Goal: Task Accomplishment & Management: Manage account settings

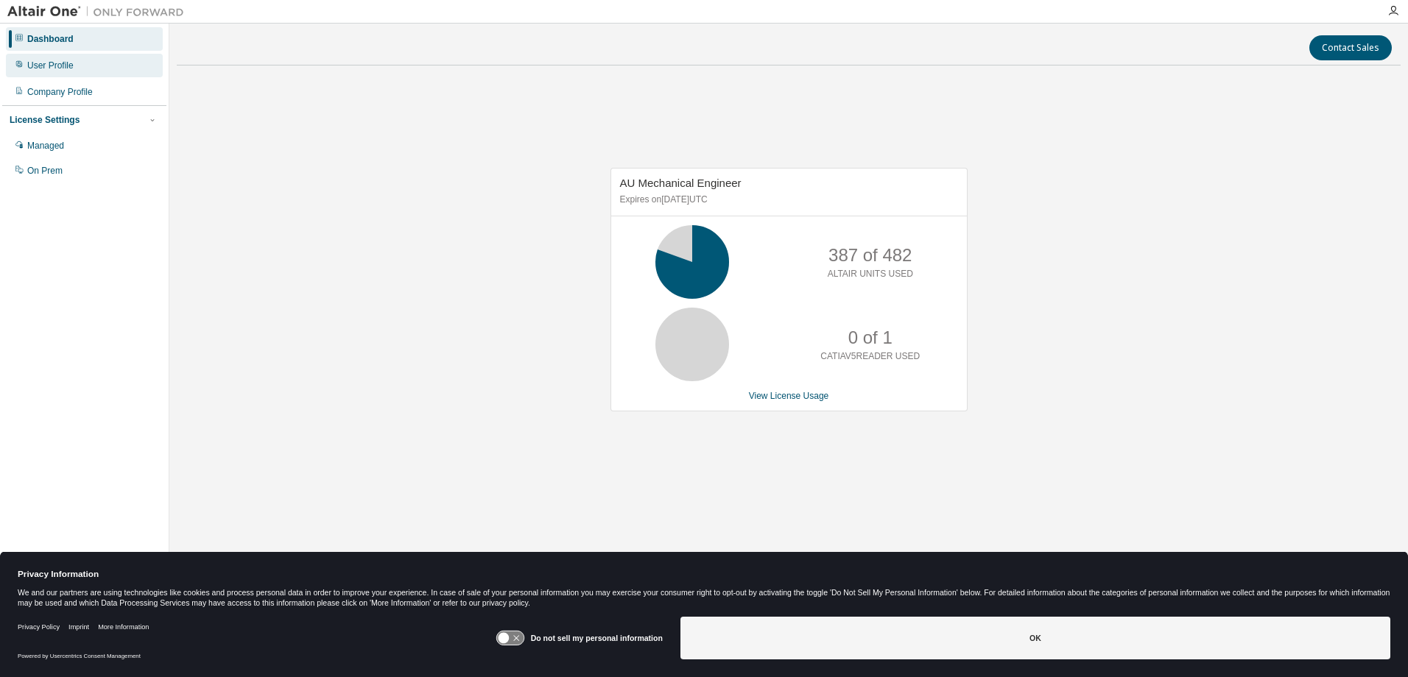
click at [56, 63] on div "User Profile" at bounding box center [50, 66] width 46 height 12
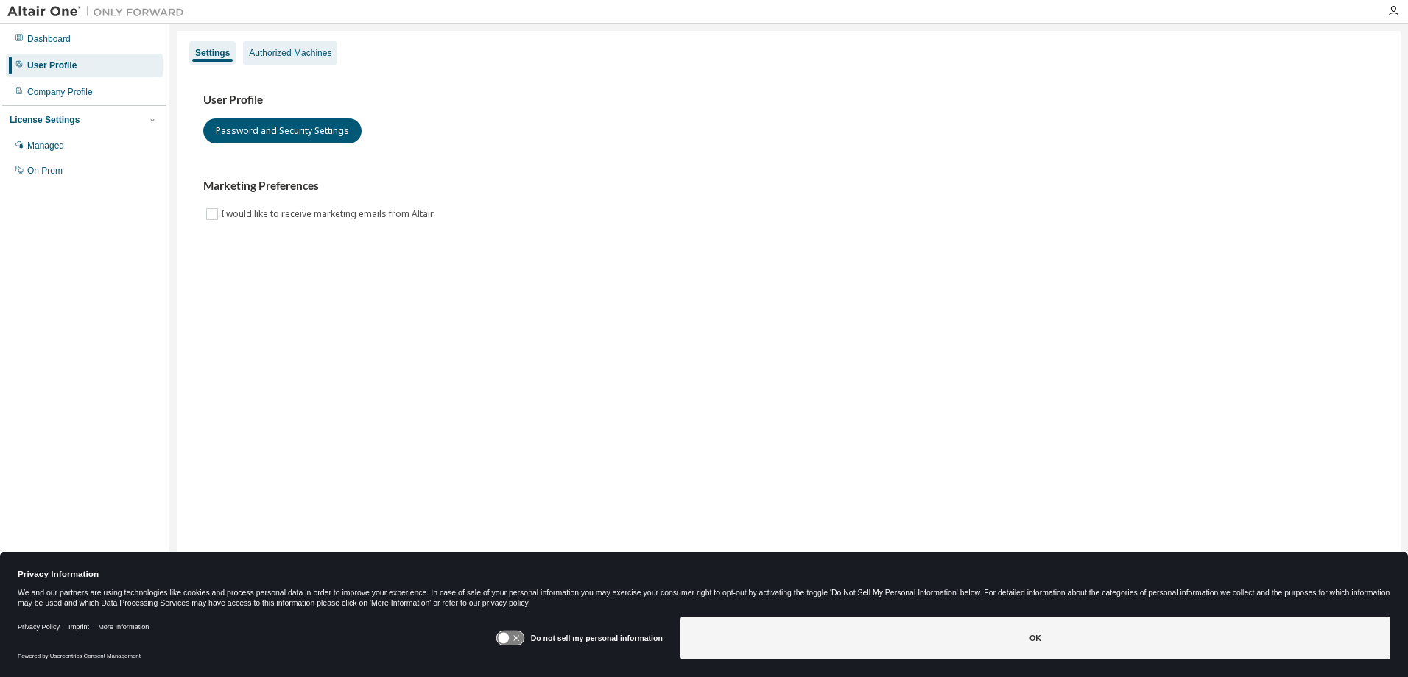
click at [295, 52] on div "Authorized Machines" at bounding box center [290, 53] width 82 height 12
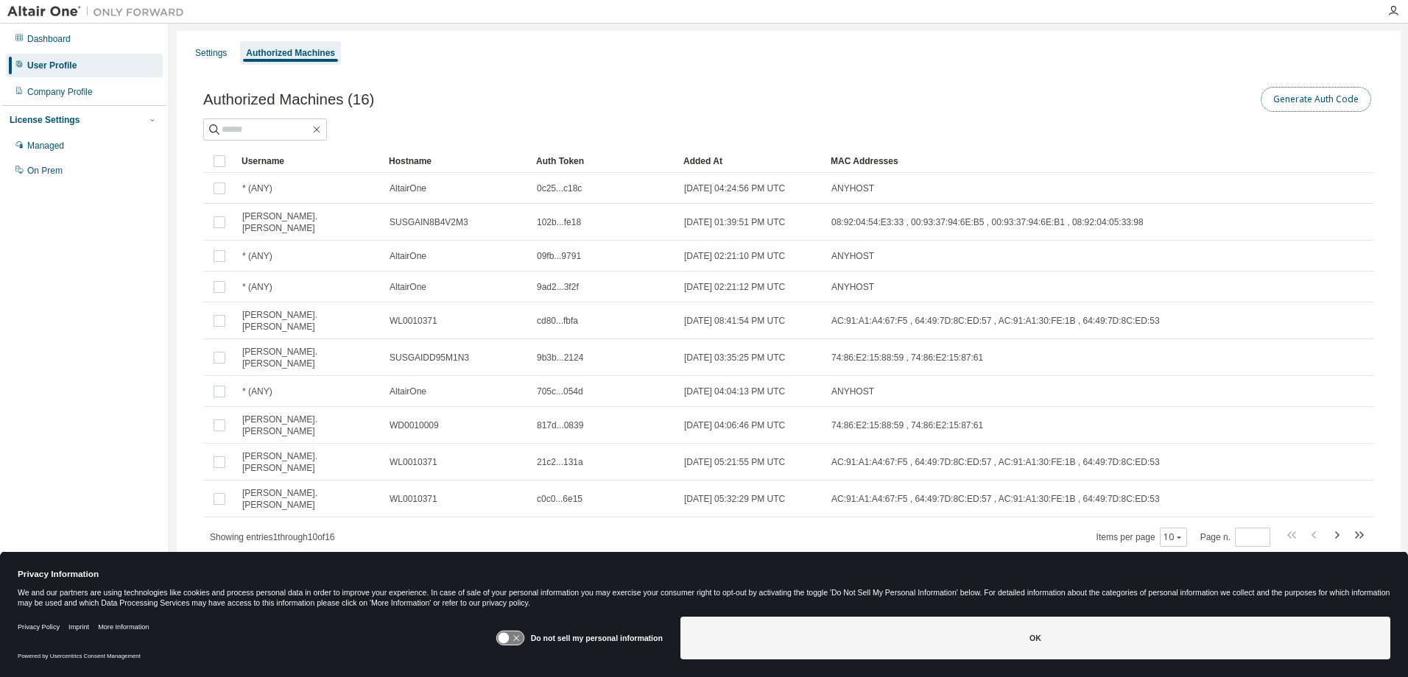
click at [1330, 103] on button "Generate Auth Code" at bounding box center [1315, 99] width 110 height 25
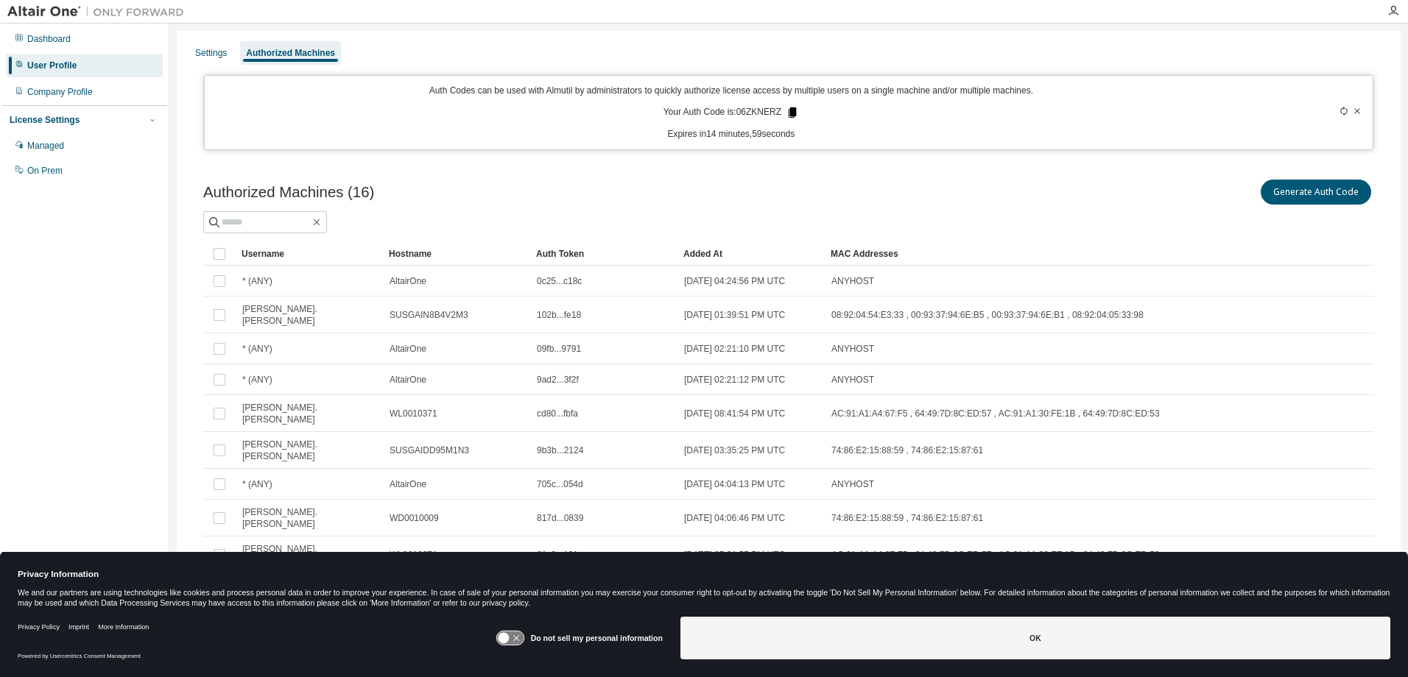
click at [789, 110] on icon at bounding box center [793, 112] width 8 height 10
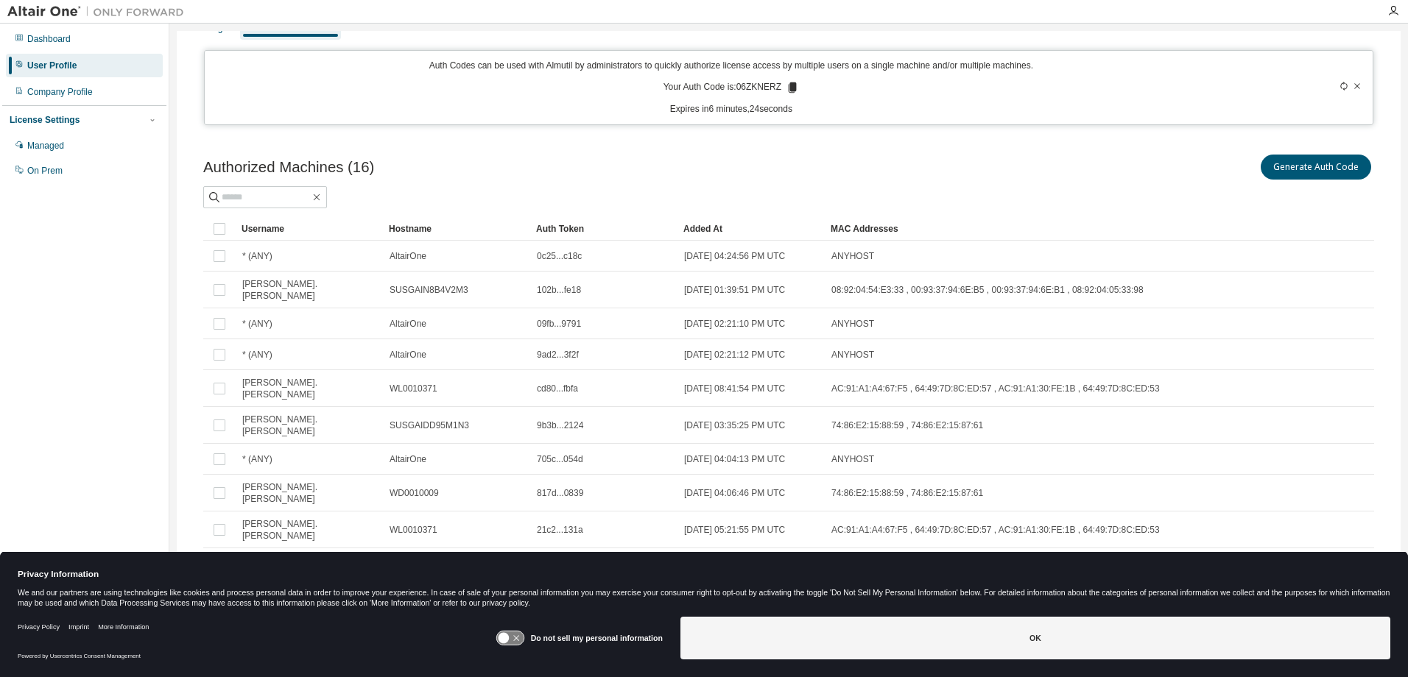
click at [1339, 86] on icon at bounding box center [1343, 86] width 9 height 9
click at [1339, 88] on icon at bounding box center [1343, 86] width 9 height 9
click at [793, 87] on icon at bounding box center [795, 87] width 8 height 10
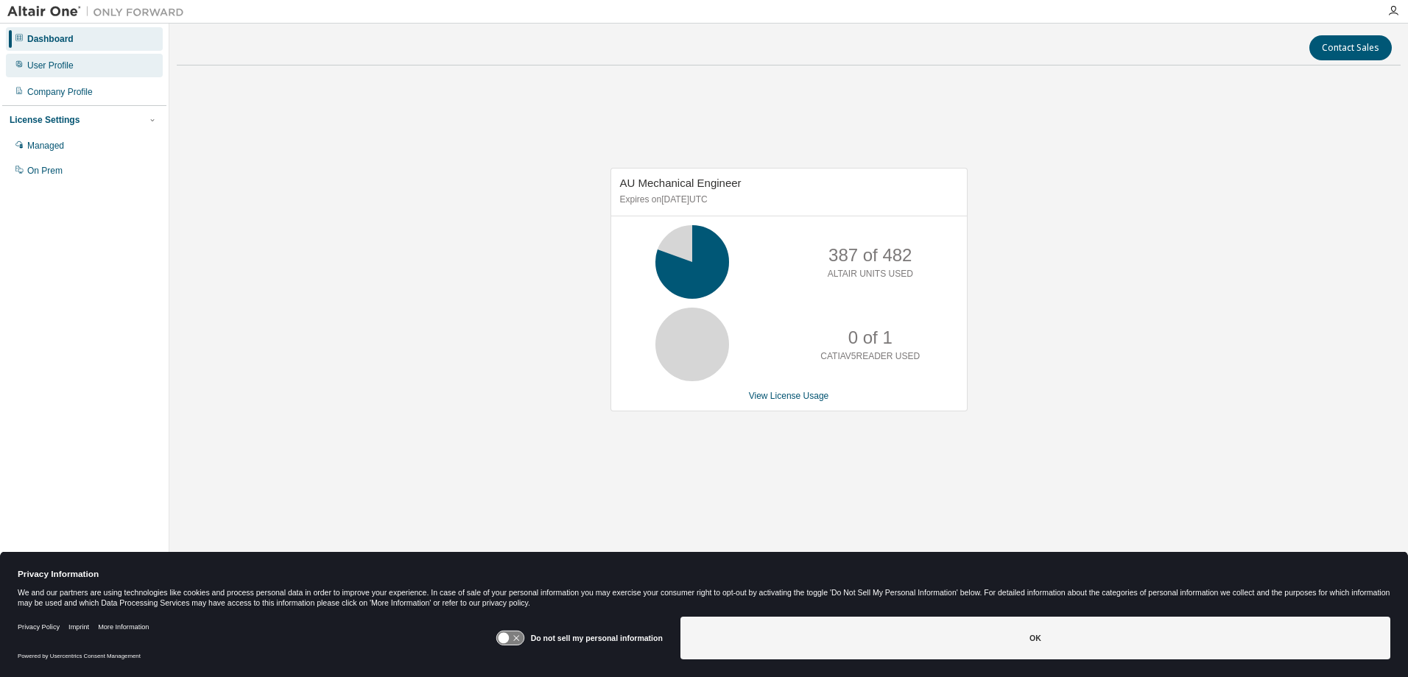
click at [42, 60] on div "User Profile" at bounding box center [50, 66] width 46 height 12
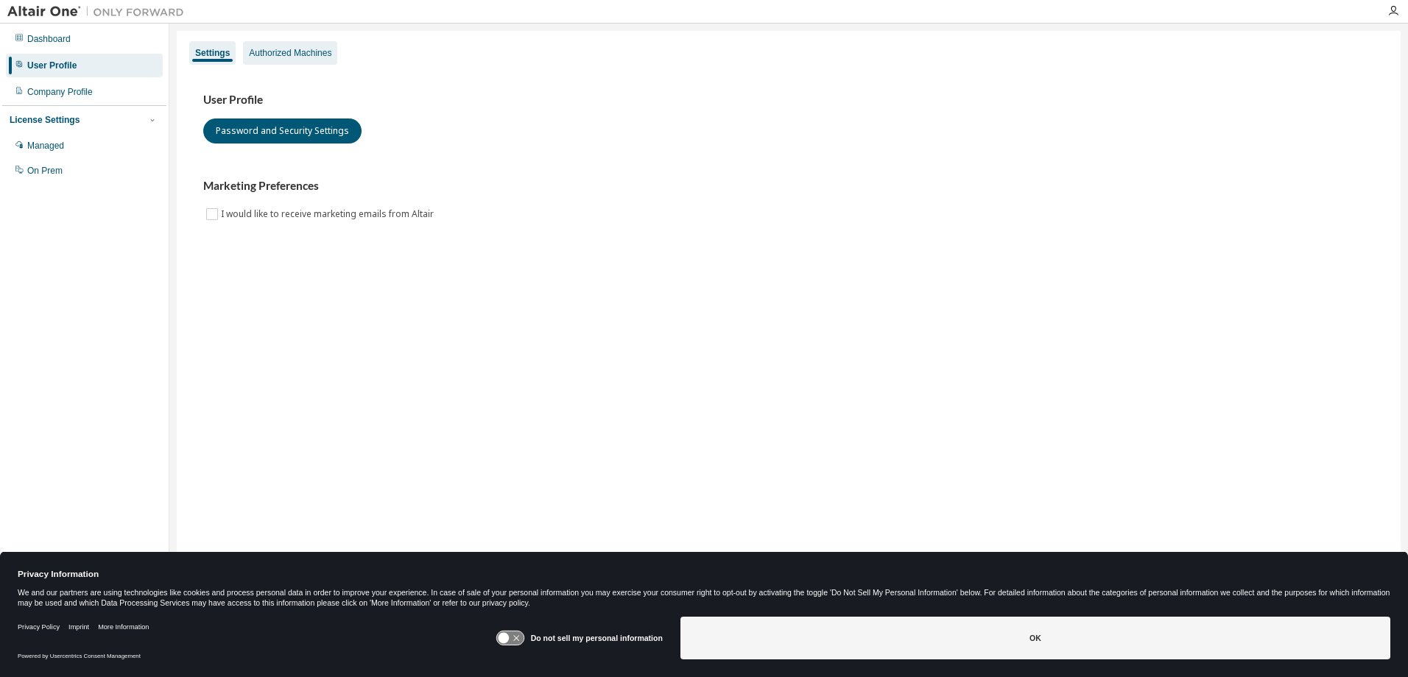
click at [290, 60] on div "Authorized Machines" at bounding box center [290, 53] width 94 height 24
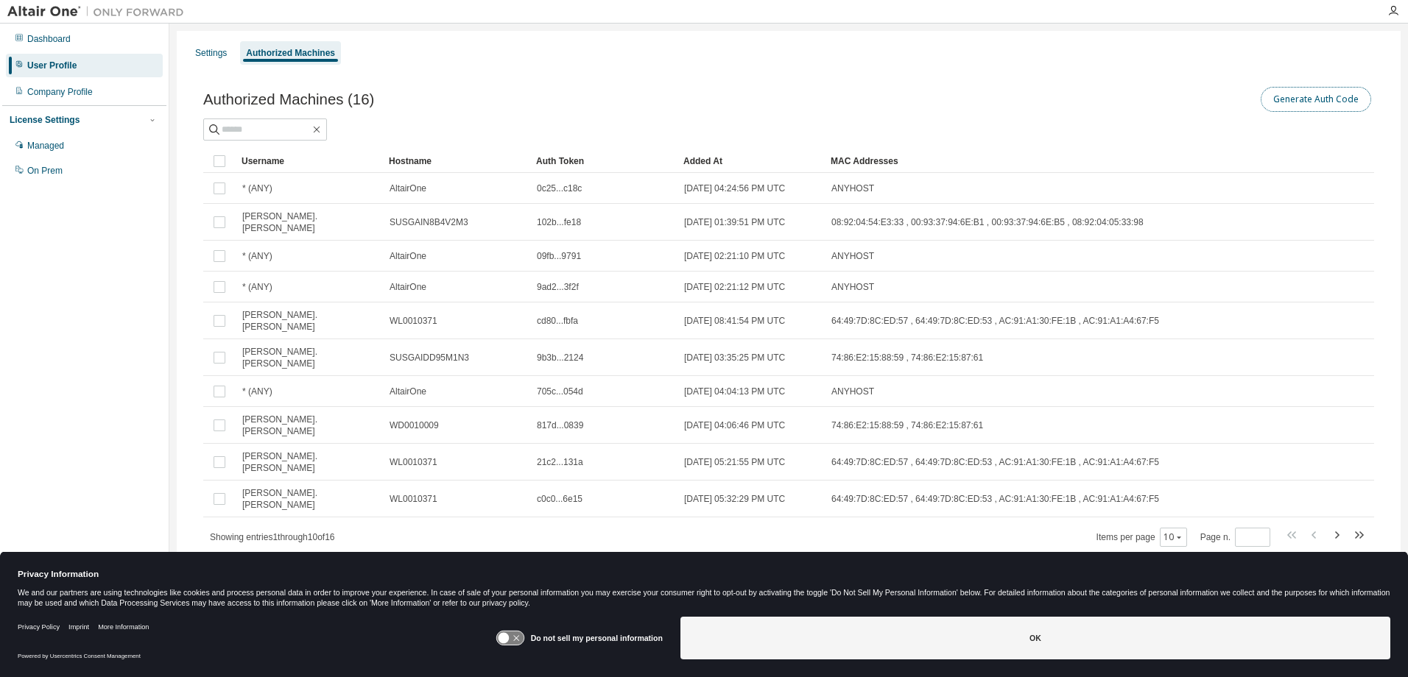
click at [1292, 94] on button "Generate Auth Code" at bounding box center [1315, 99] width 110 height 25
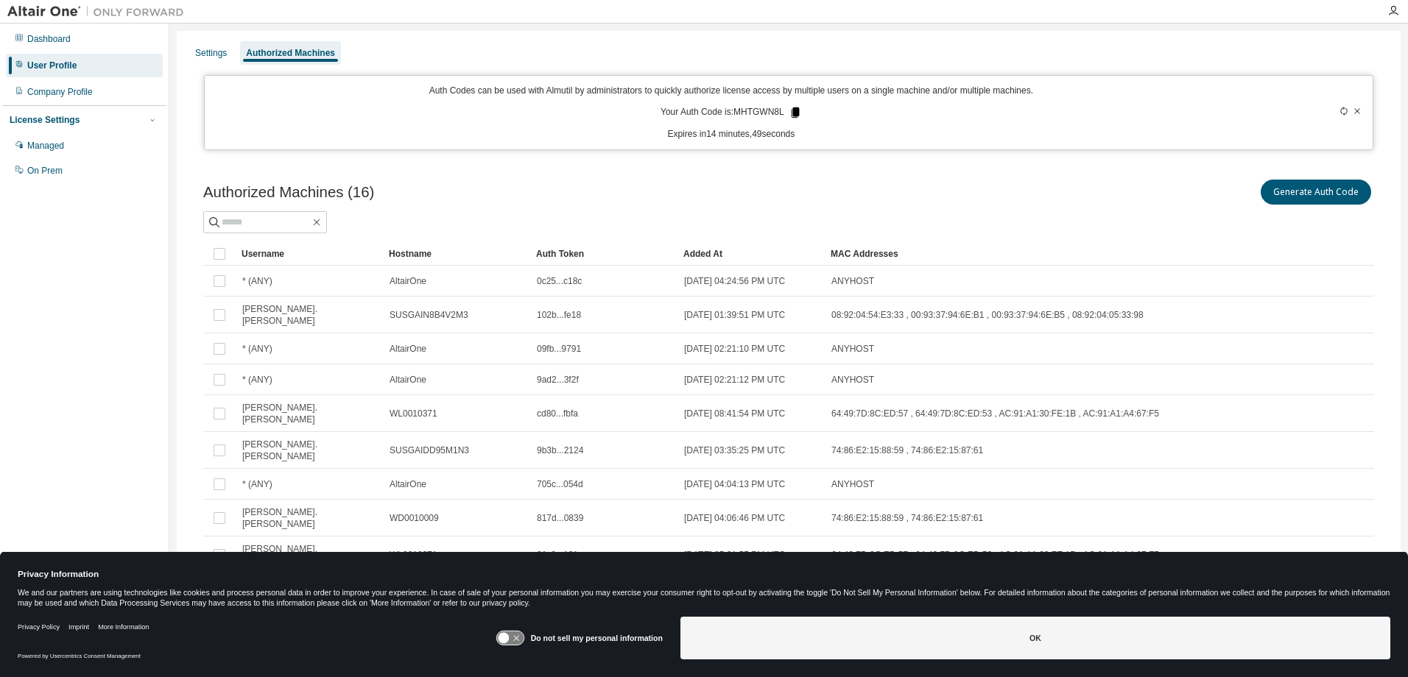
click at [795, 110] on icon at bounding box center [795, 112] width 13 height 13
click at [791, 112] on icon at bounding box center [795, 112] width 8 height 10
